Goal: Information Seeking & Learning: Check status

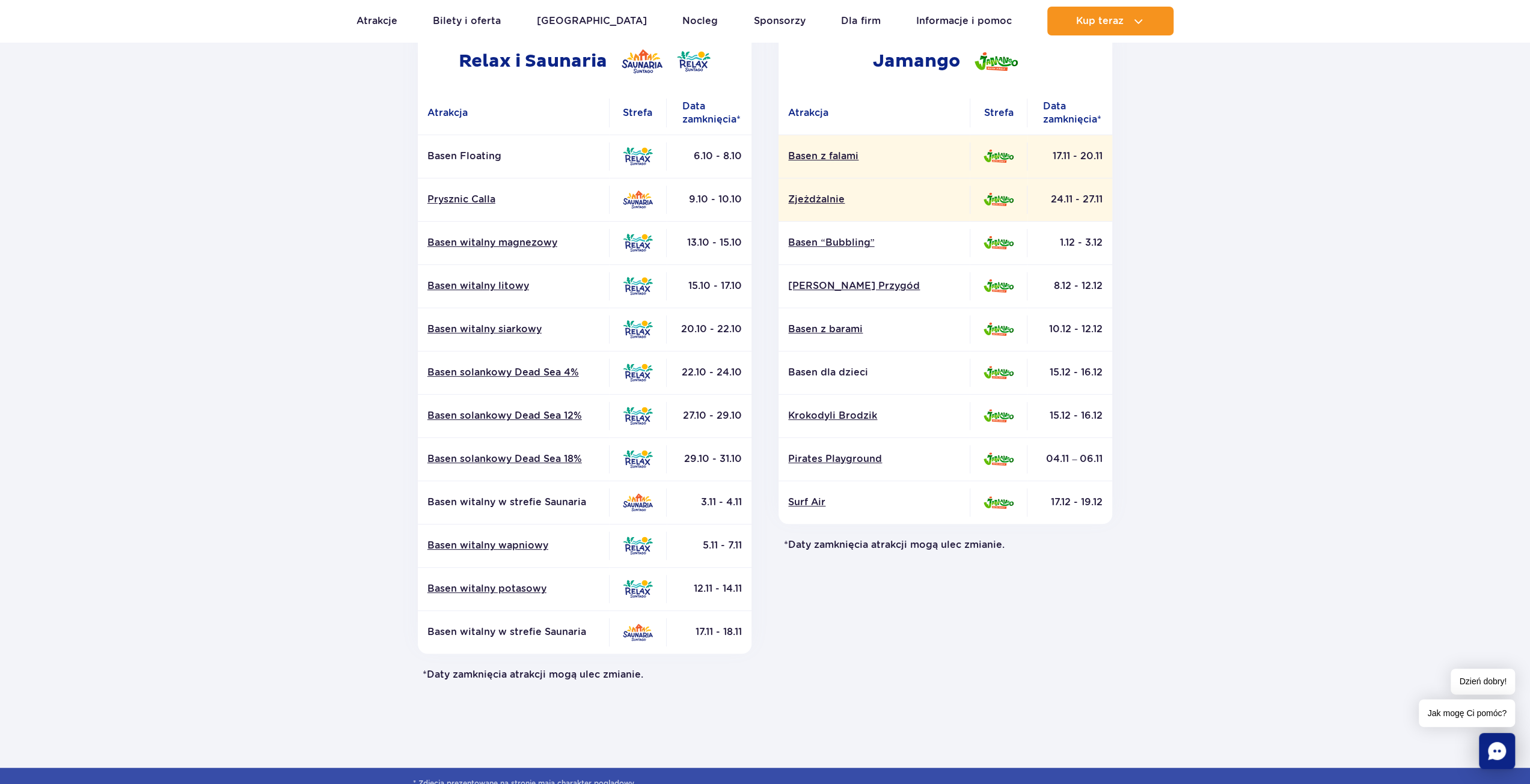
scroll to position [223, 0]
click at [483, 150] on p "Basen Floating" at bounding box center [513, 155] width 172 height 13
click at [522, 240] on link "Basen witalny magnezowy" at bounding box center [513, 242] width 172 height 13
click at [1240, 207] on section "Powrót do strony głównej Harmonogram prac konserwacyjnych 2025 Relax i Saunaria…" at bounding box center [765, 336] width 1530 height 861
click at [482, 243] on link "Basen witalny magnezowy" at bounding box center [513, 242] width 172 height 13
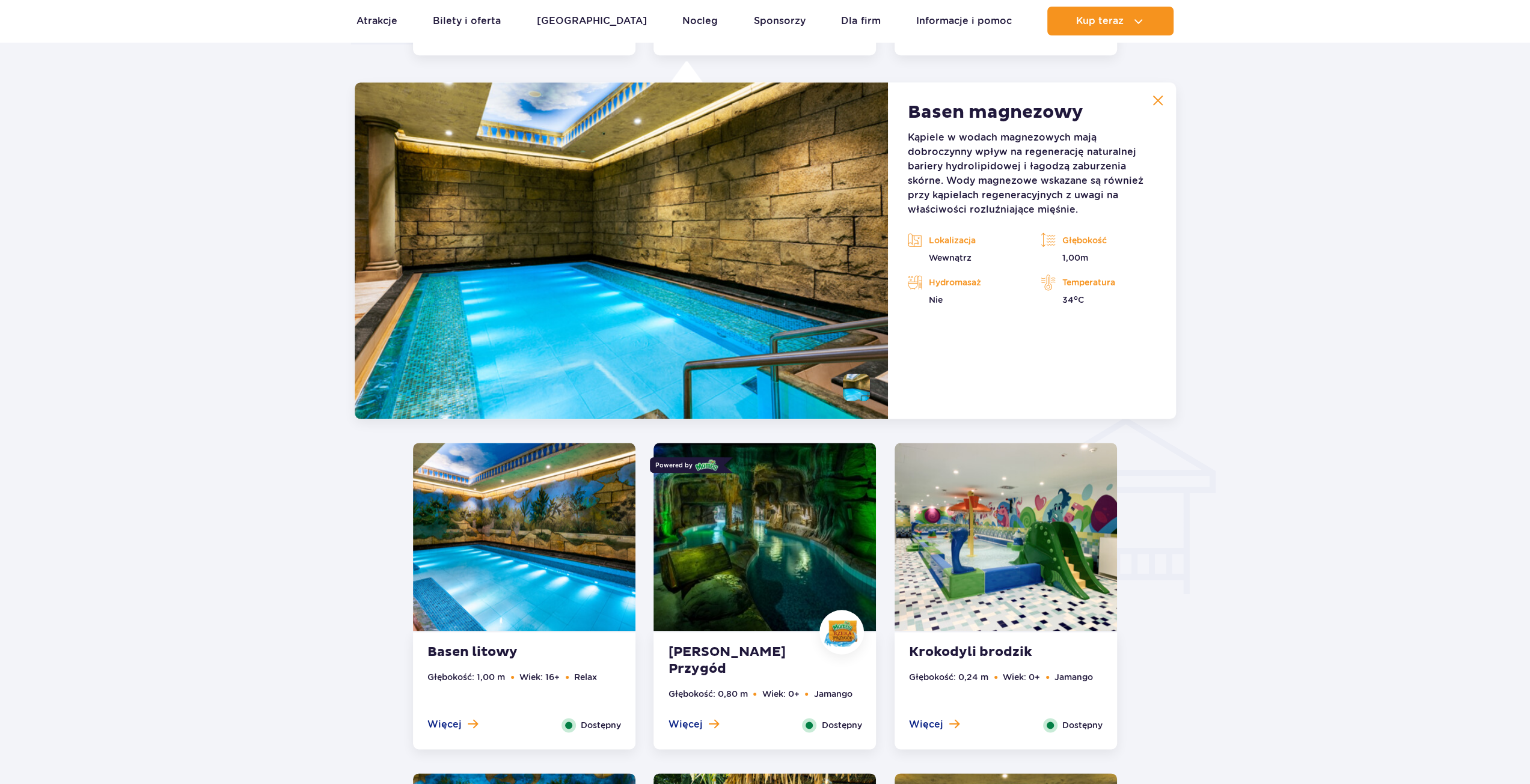
scroll to position [1117, 0]
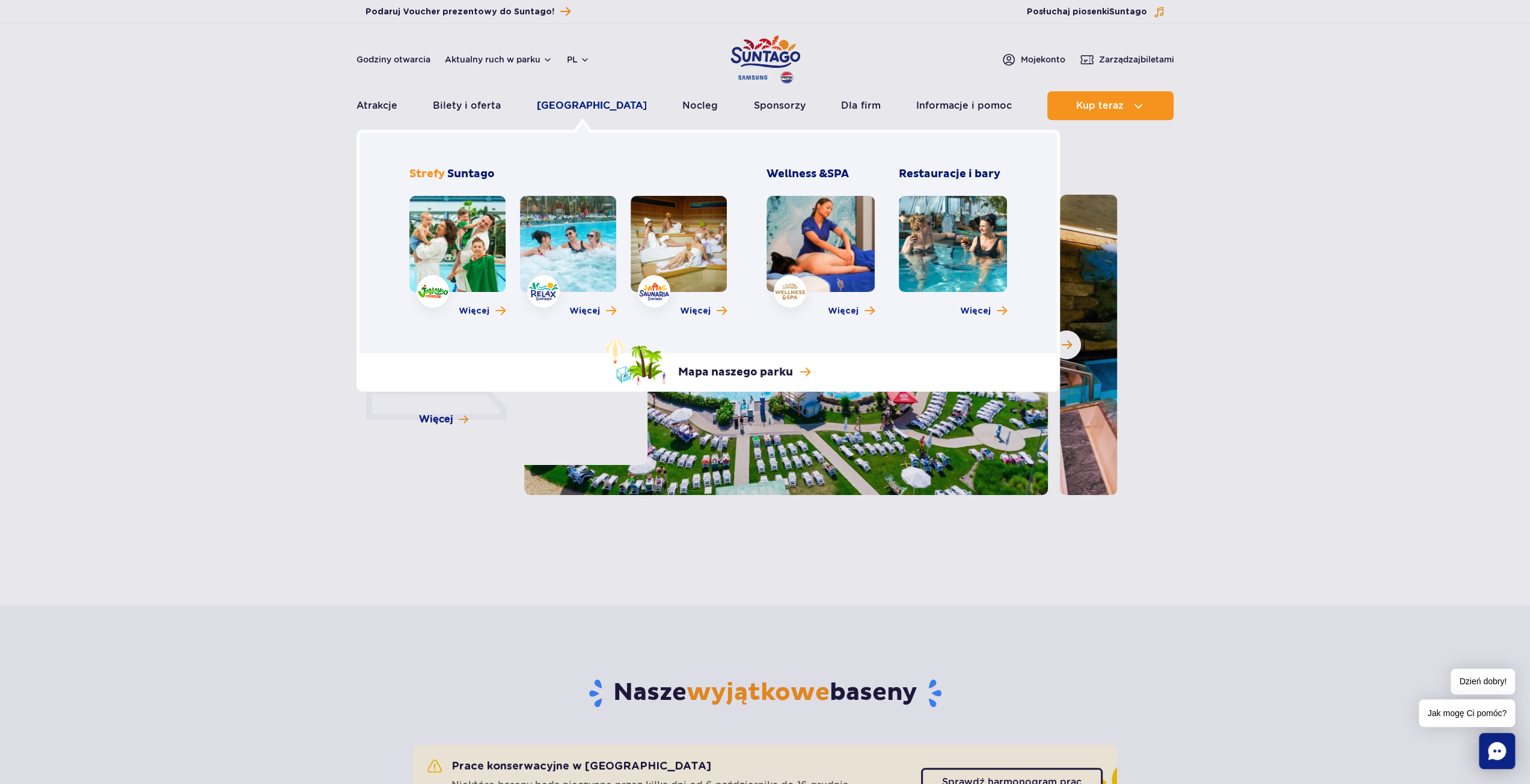
click at [597, 110] on link "[GEOGRAPHIC_DATA]" at bounding box center [591, 105] width 110 height 29
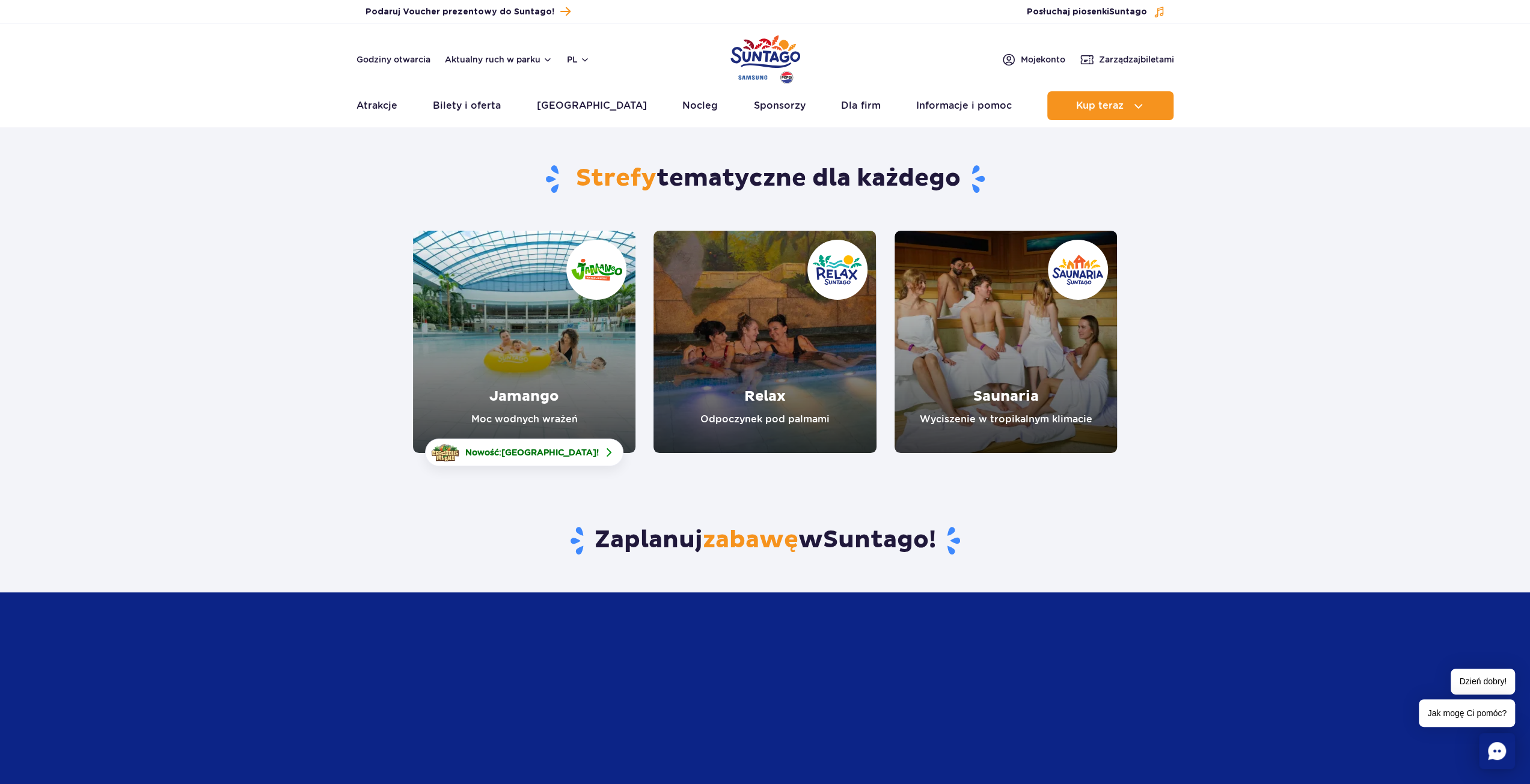
click at [1013, 371] on link "Saunaria" at bounding box center [1006, 342] width 222 height 222
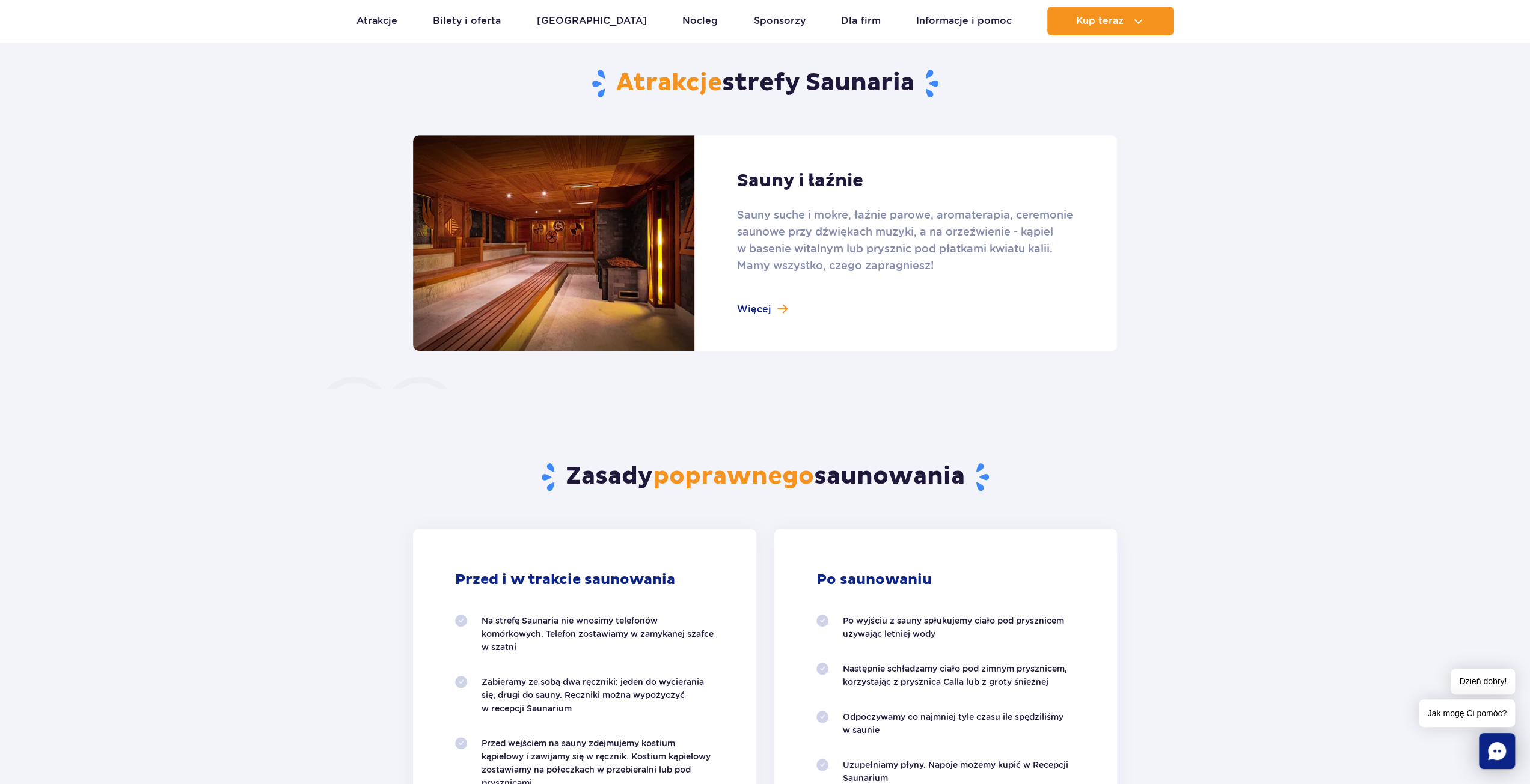
click at [748, 302] on link at bounding box center [765, 242] width 704 height 216
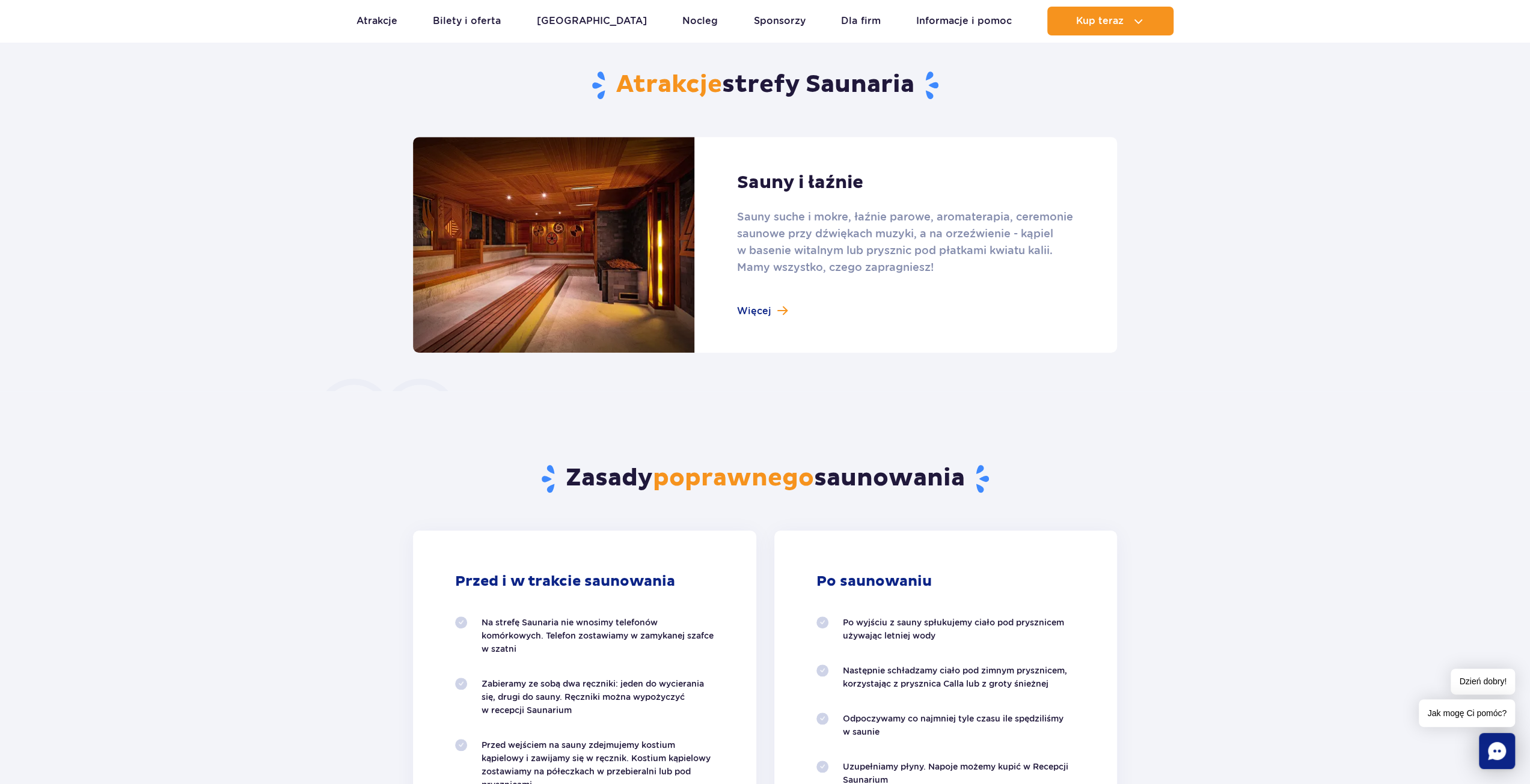
scroll to position [722, 0]
